Goal: Task Accomplishment & Management: Manage account settings

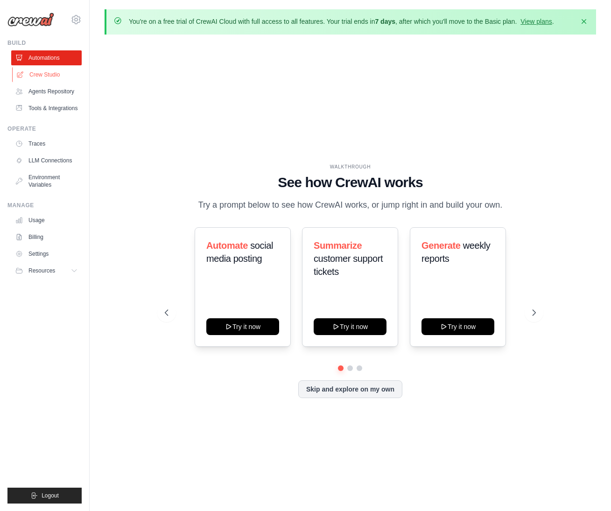
click at [37, 70] on link "Crew Studio" at bounding box center [47, 74] width 71 height 15
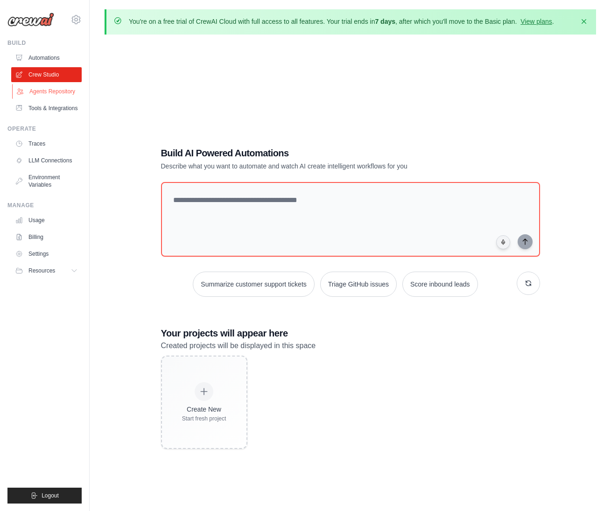
click at [38, 88] on link "Agents Repository" at bounding box center [47, 91] width 71 height 15
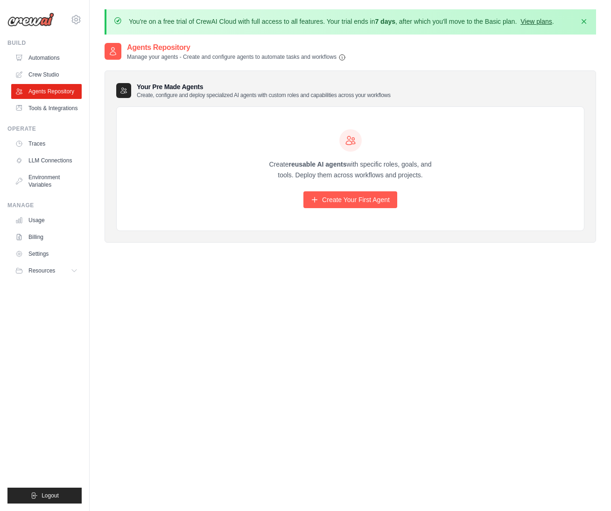
click at [535, 23] on link "View plans" at bounding box center [536, 21] width 31 height 7
